Goal: Download file/media

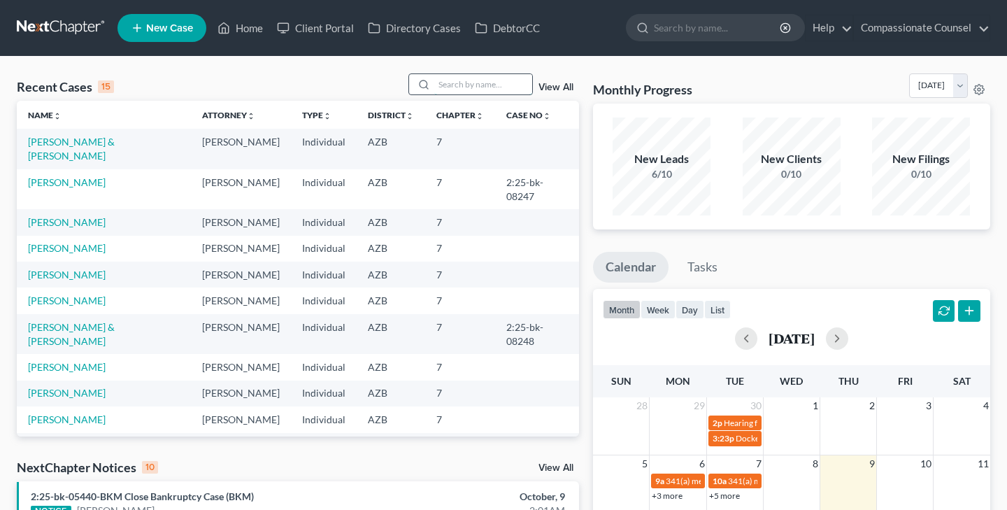
click at [442, 79] on input "search" at bounding box center [483, 84] width 98 height 20
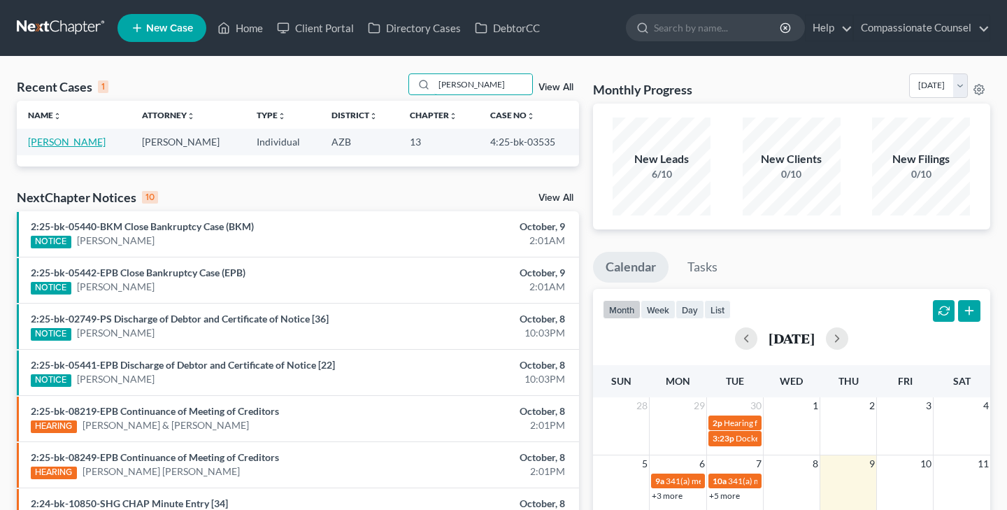
type input "[PERSON_NAME]"
click at [101, 141] on link "[PERSON_NAME]" at bounding box center [67, 142] width 78 height 12
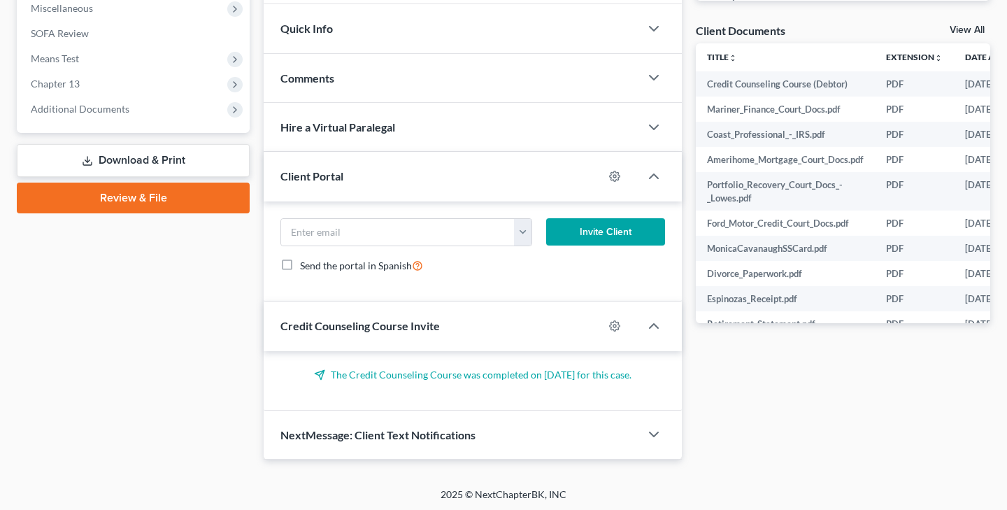
scroll to position [504, 0]
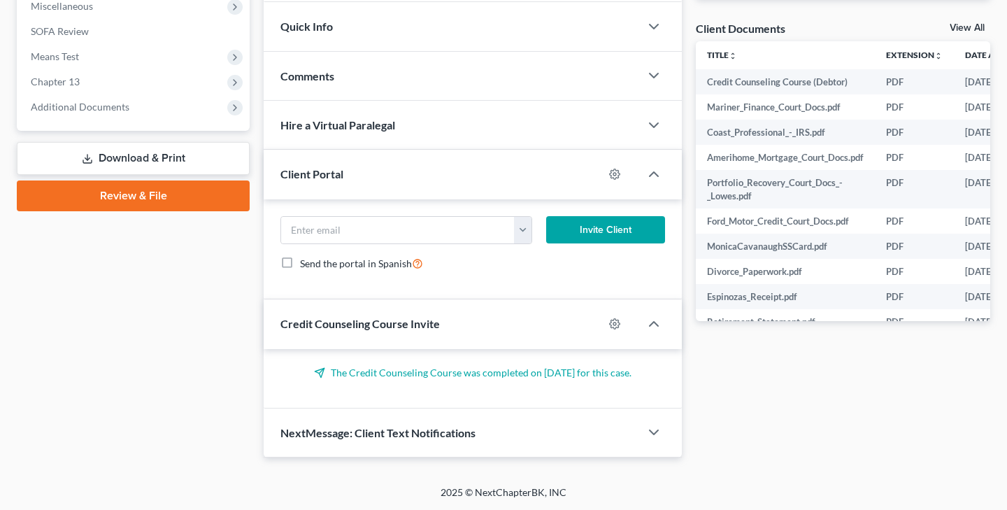
click at [129, 154] on link "Download & Print" at bounding box center [133, 158] width 233 height 33
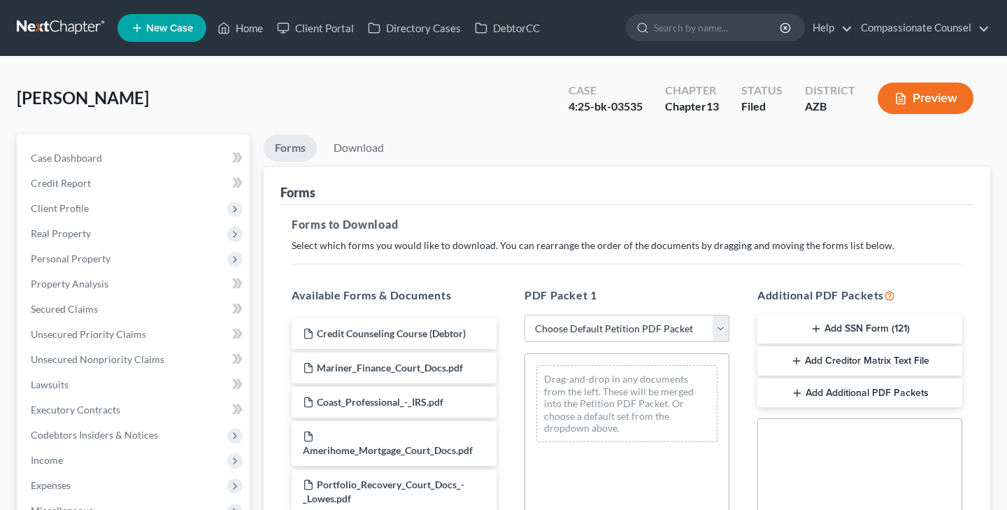
click at [658, 325] on select "Choose Default Petition PDF Packet Complete Bankruptcy Petition (all forms and …" at bounding box center [626, 329] width 205 height 28
select select "4"
click at [524, 315] on select "Choose Default Petition PDF Packet Complete Bankruptcy Petition (all forms and …" at bounding box center [626, 329] width 205 height 28
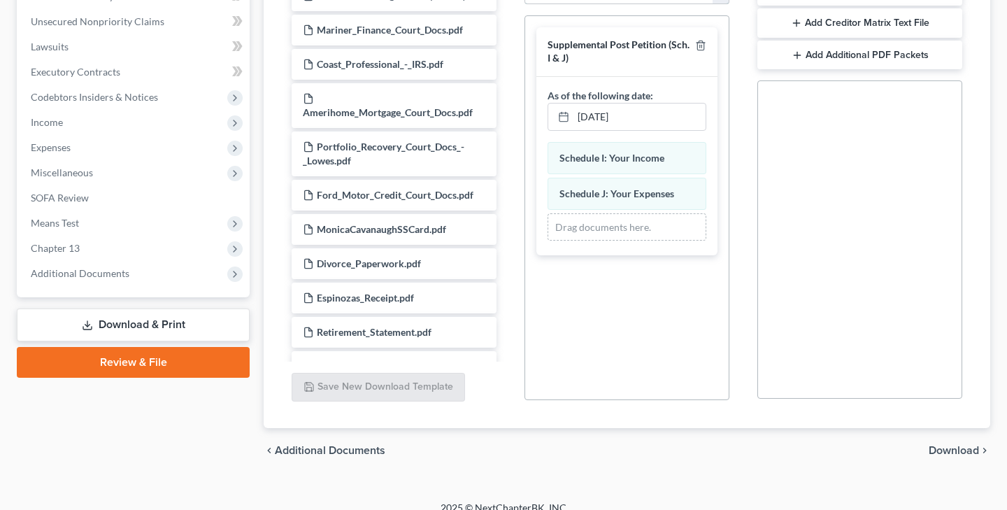
scroll to position [353, 0]
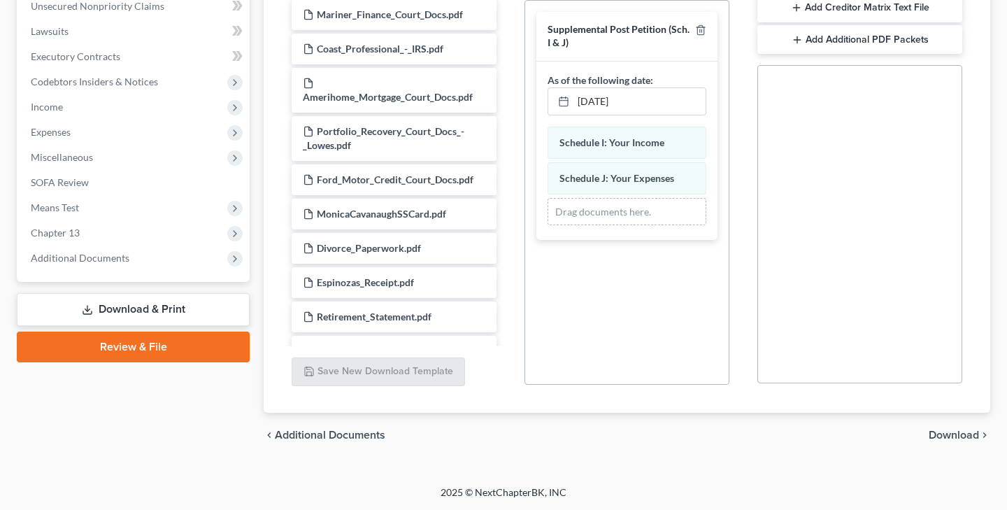
click at [939, 433] on span "Download" at bounding box center [953, 434] width 50 height 11
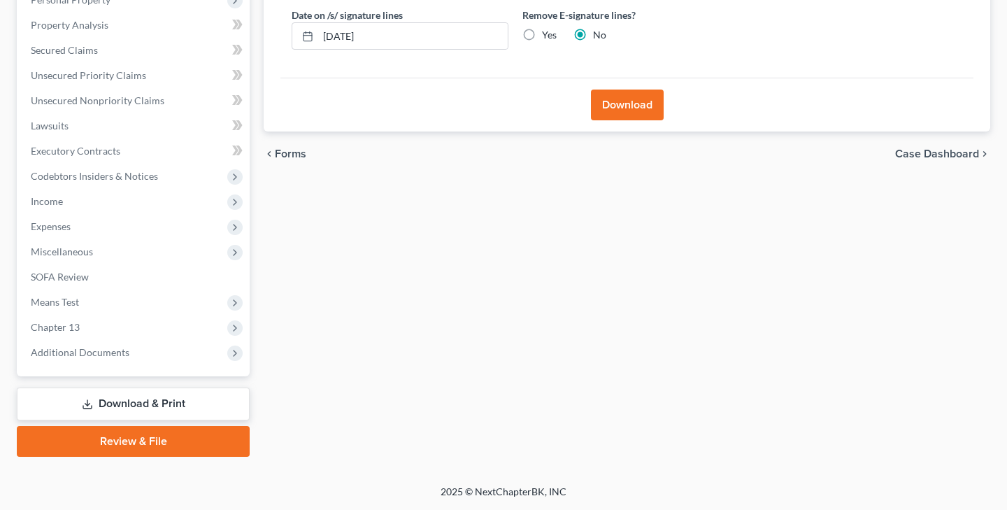
scroll to position [257, 0]
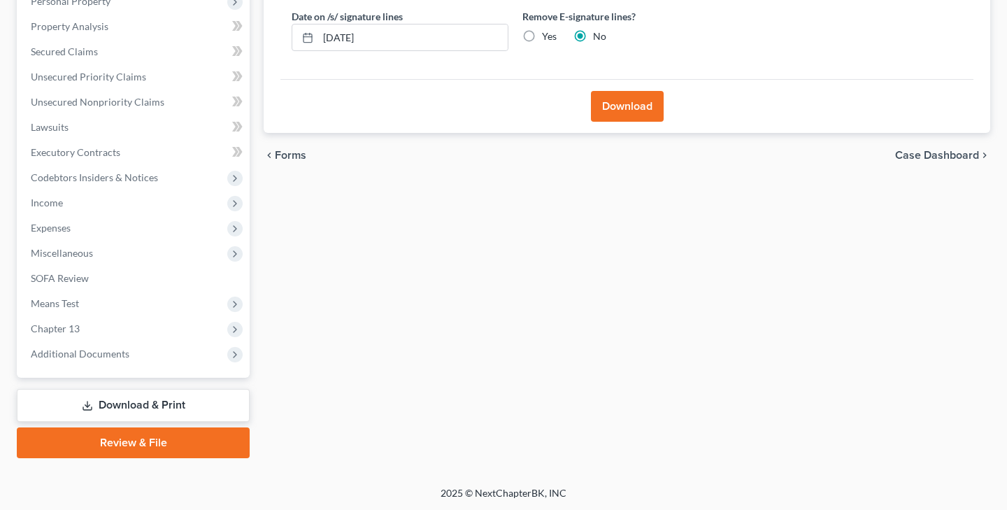
click at [628, 106] on button "Download" at bounding box center [627, 106] width 73 height 31
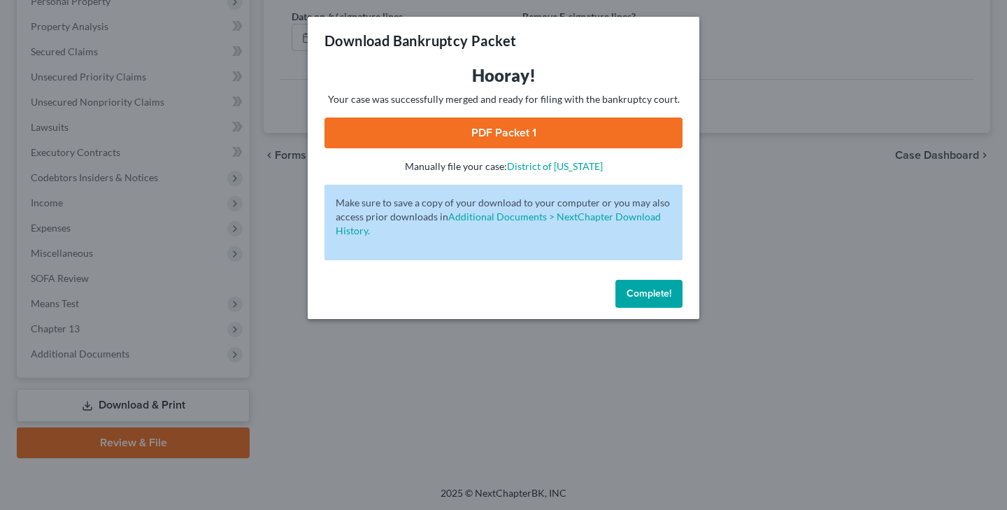
click at [503, 129] on link "PDF Packet 1" at bounding box center [503, 132] width 358 height 31
click at [649, 296] on span "Complete!" at bounding box center [648, 293] width 45 height 12
